Goal: Task Accomplishment & Management: Manage account settings

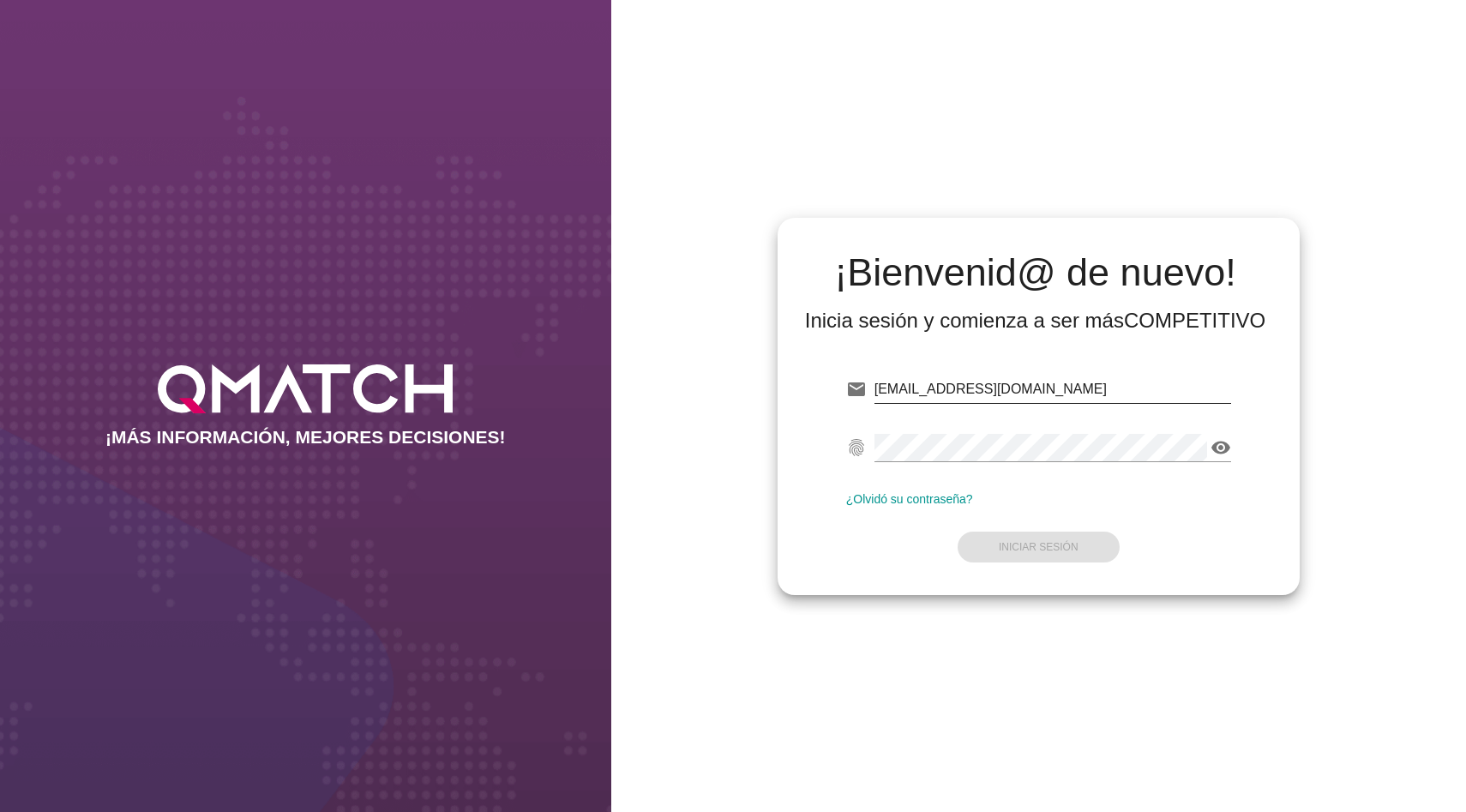
click at [1004, 376] on input "[EMAIL_ADDRESS][DOMAIN_NAME]" at bounding box center [1053, 390] width 357 height 28
type input "holivares@smu.cl"
